Goal: Information Seeking & Learning: Learn about a topic

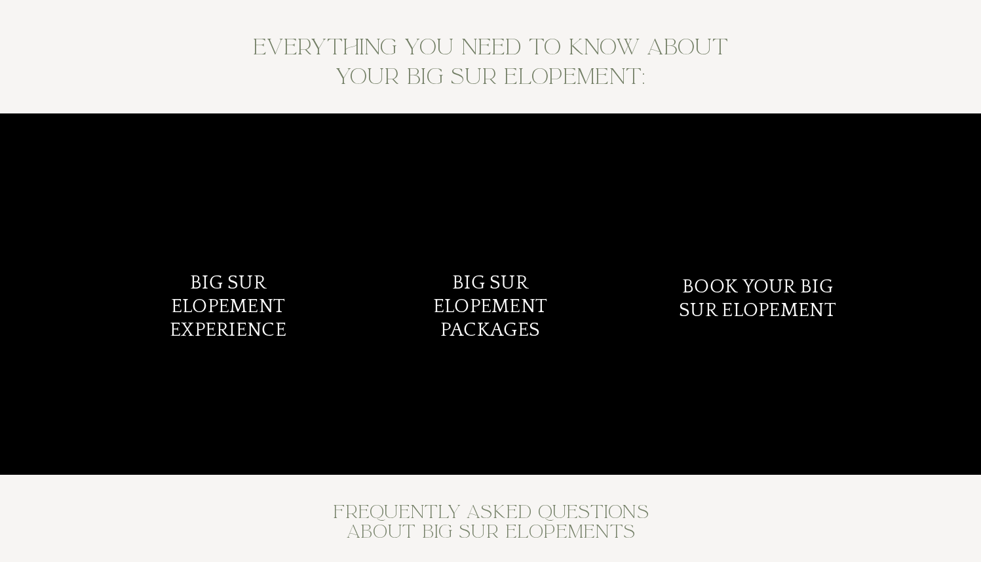
scroll to position [5272, 0]
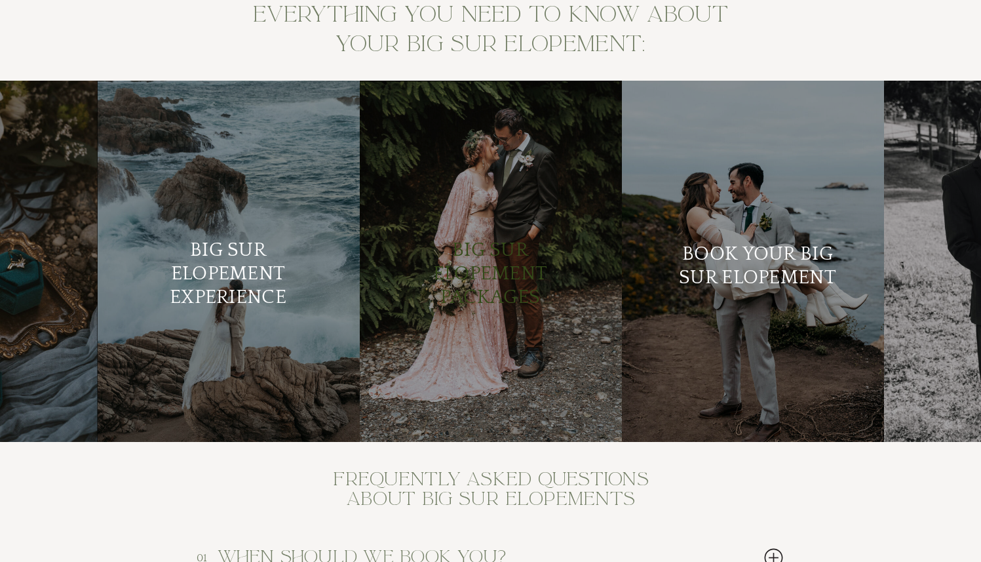
click at [480, 294] on h2 "Big Sur Elopement Packages" at bounding box center [490, 276] width 159 height 75
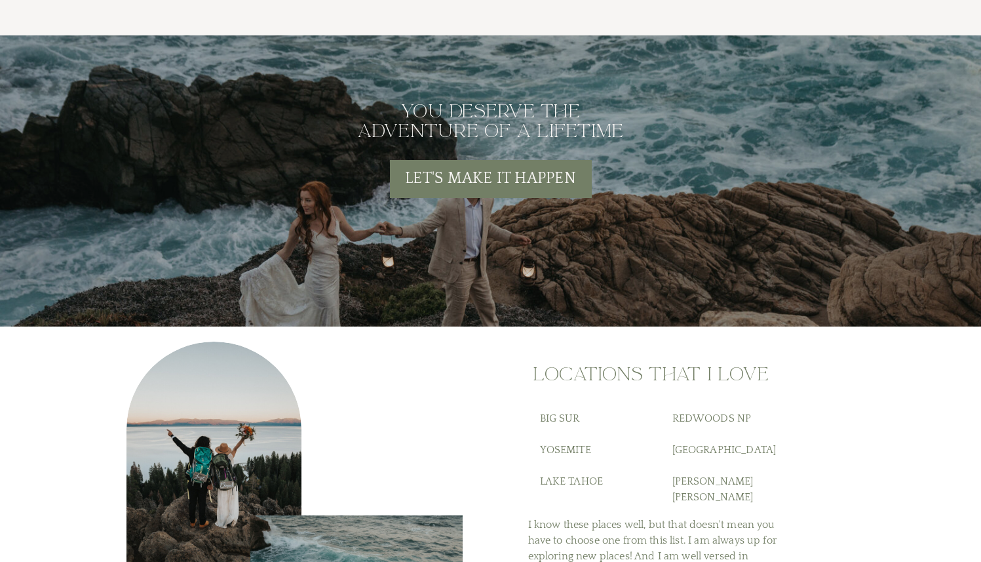
scroll to position [4783, 0]
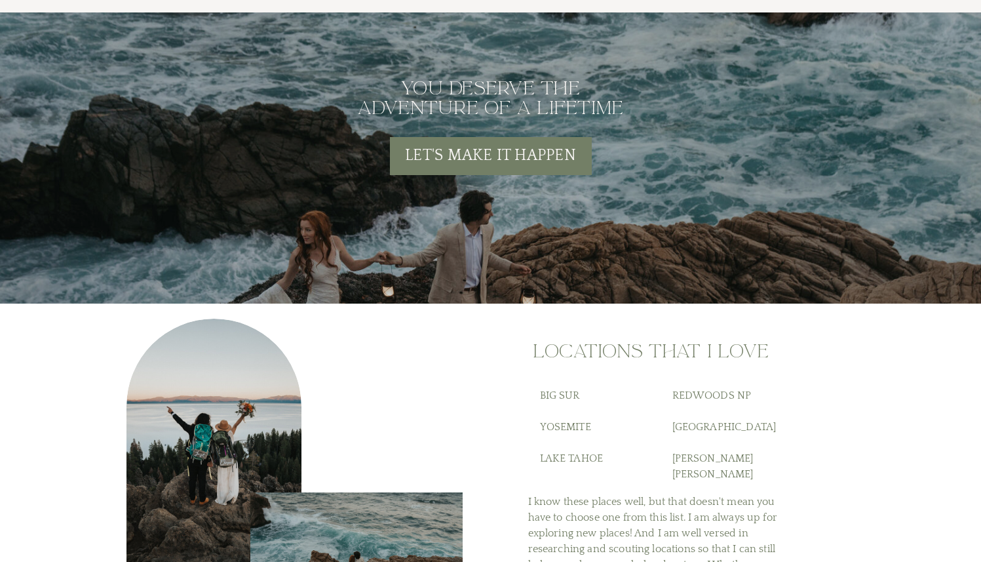
click at [491, 163] on h2 "Let's make it happen" at bounding box center [491, 155] width 202 height 19
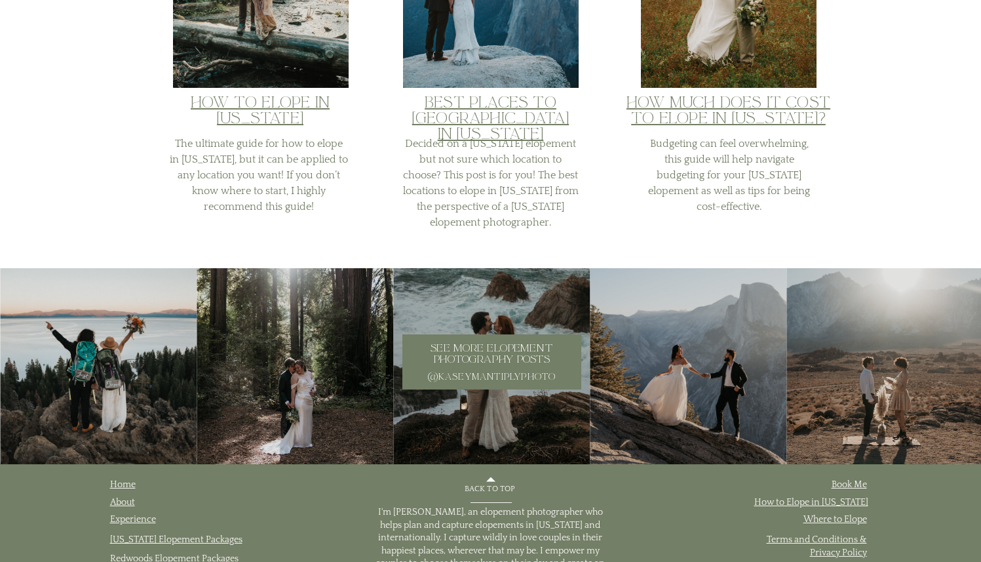
scroll to position [2855, 0]
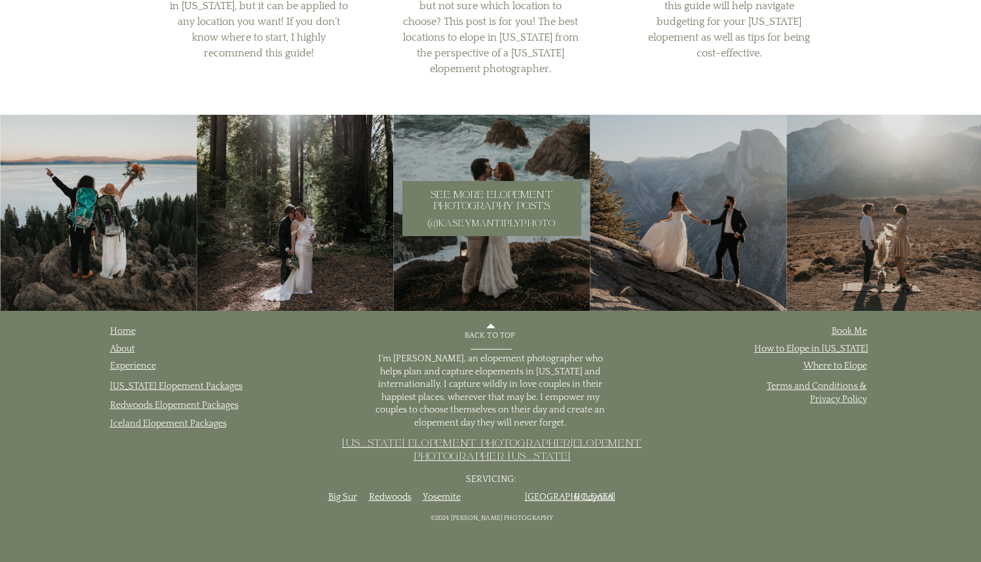
click at [486, 501] on link "[GEOGRAPHIC_DATA]" at bounding box center [519, 496] width 90 height 10
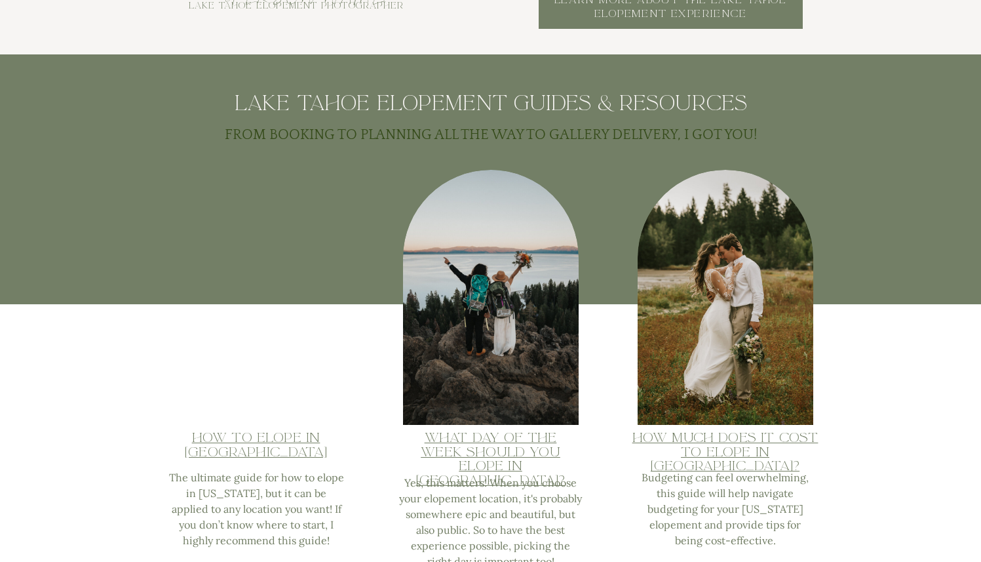
scroll to position [1701, 0]
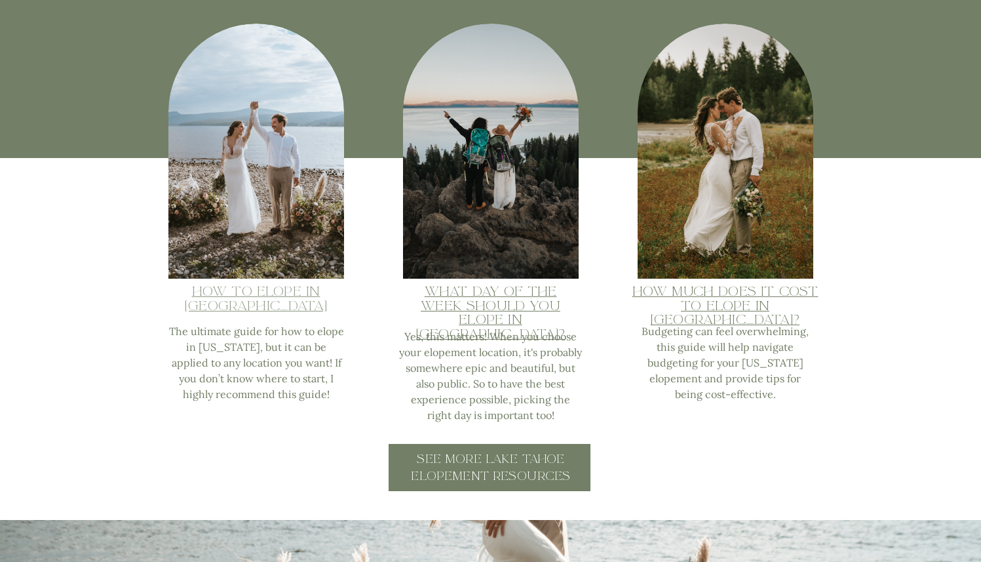
click at [280, 298] on link "How to Elope in lake Tahoe" at bounding box center [256, 297] width 142 height 31
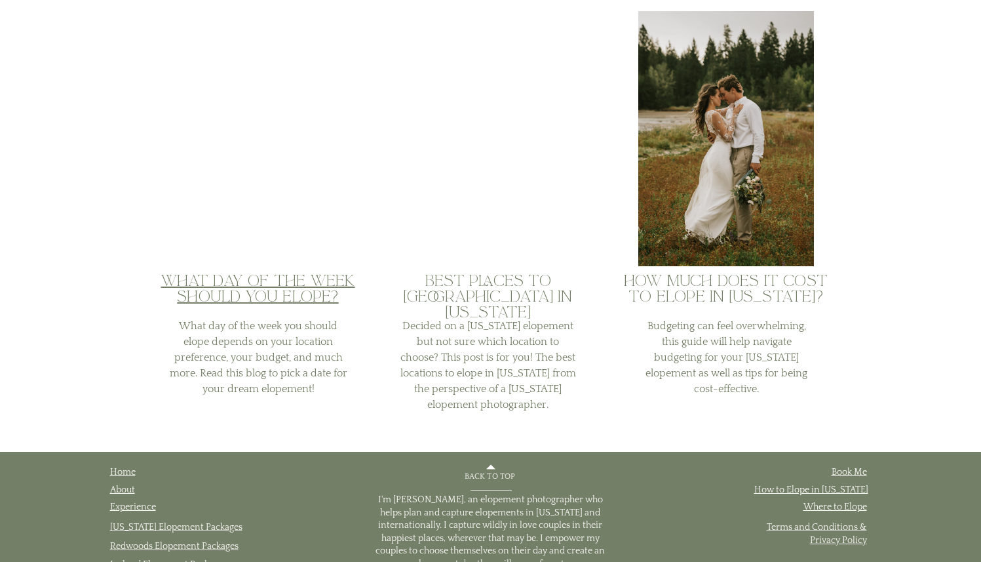
scroll to position [10963, 0]
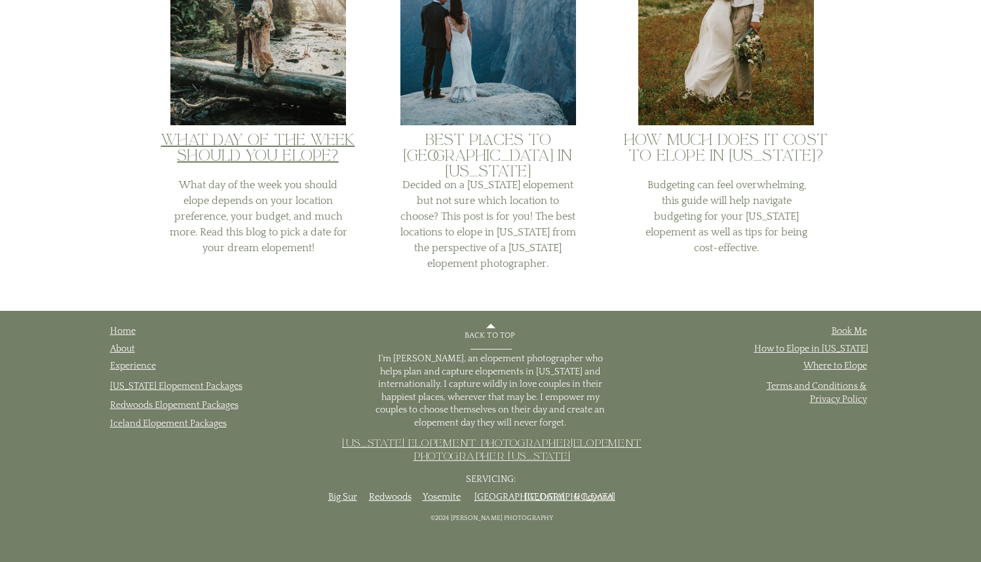
click at [550, 496] on link "[GEOGRAPHIC_DATA]" at bounding box center [570, 496] width 90 height 10
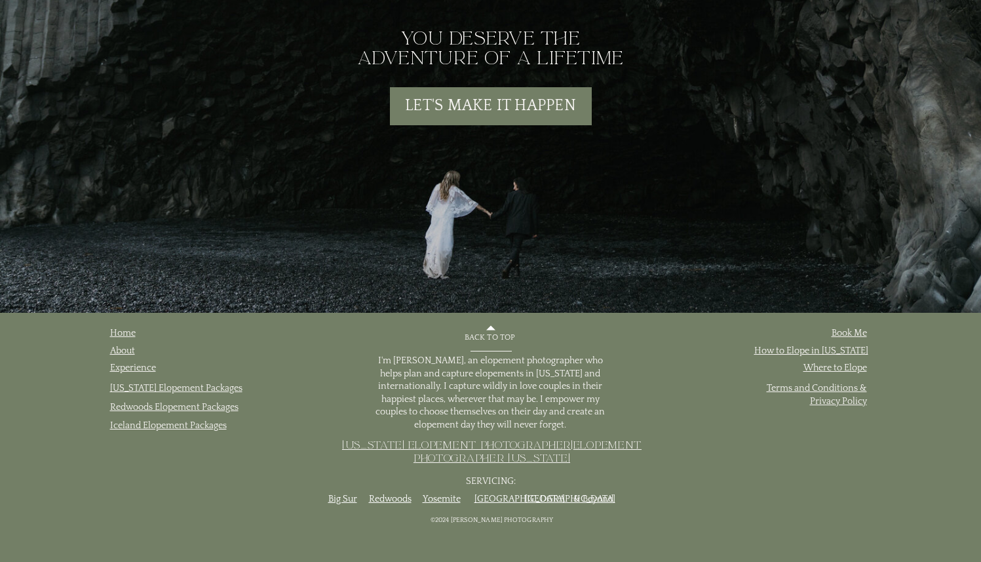
scroll to position [4616, 0]
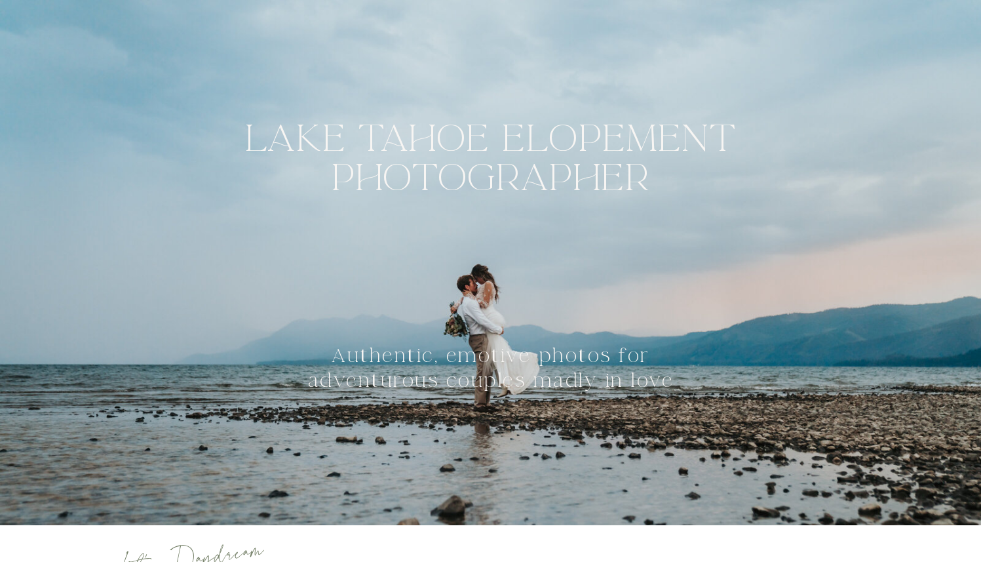
scroll to position [1701, 0]
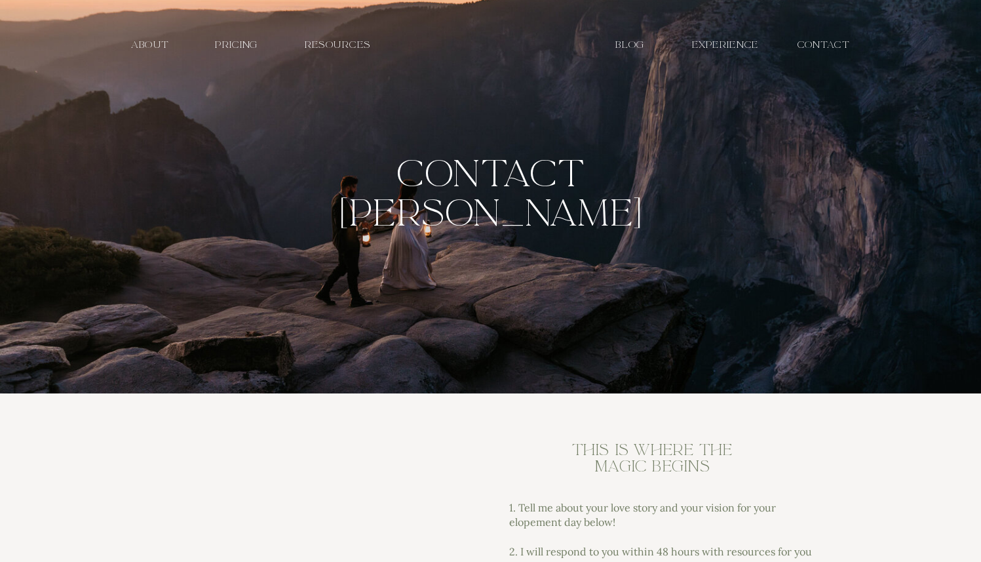
scroll to position [2855, 0]
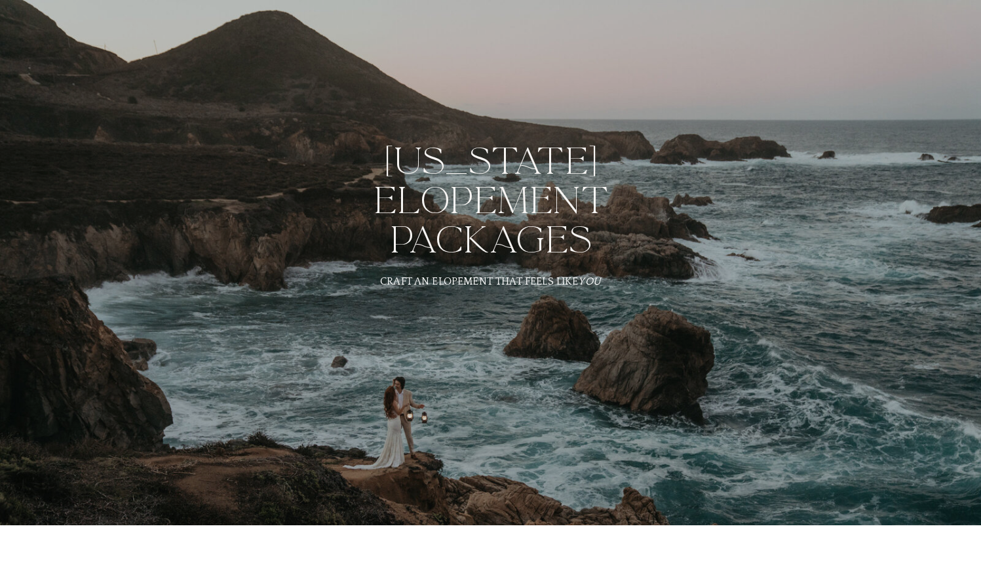
scroll to position [4783, 0]
